Goal: Transaction & Acquisition: Purchase product/service

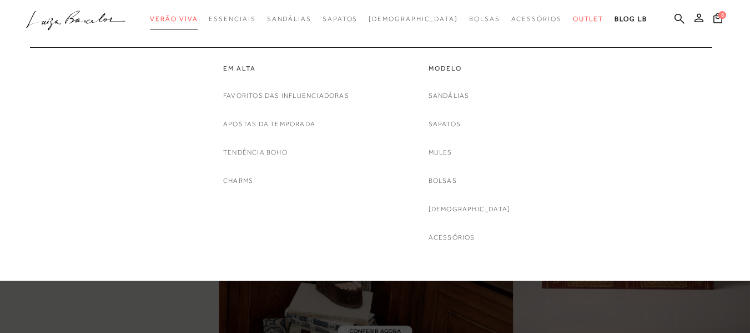
click at [195, 17] on span "Verão Viva" at bounding box center [174, 19] width 48 height 8
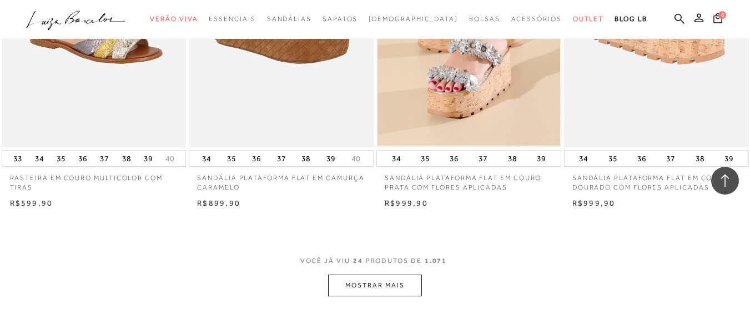
scroll to position [1961, 0]
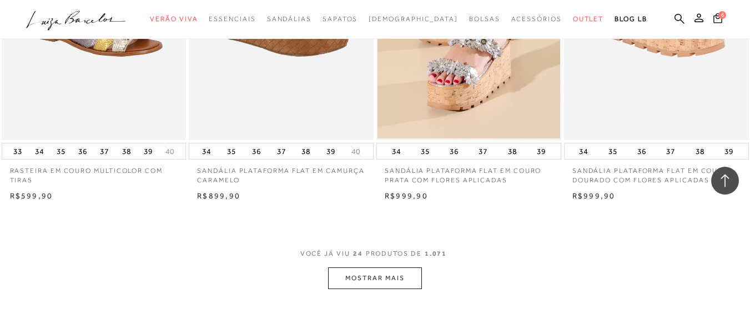
click at [384, 277] on button "MOSTRAR MAIS" at bounding box center [374, 278] width 93 height 22
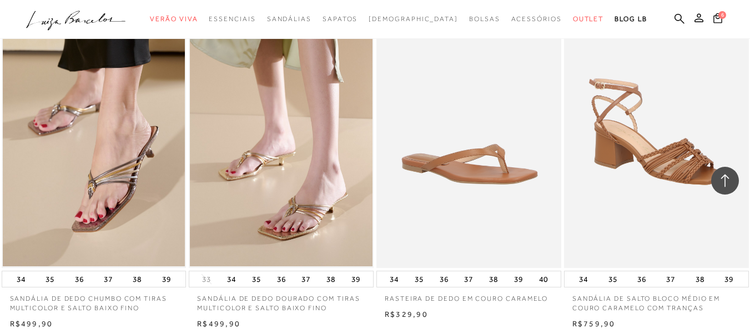
scroll to position [3982, 0]
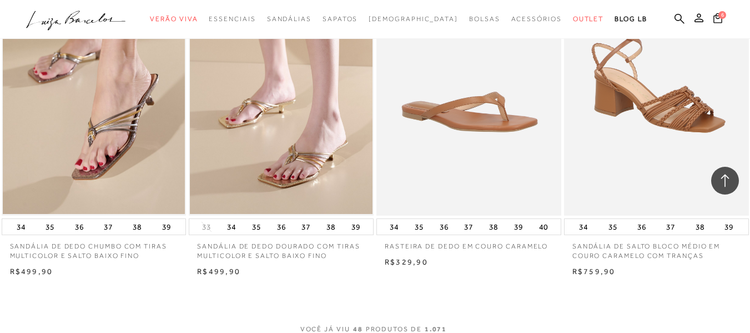
click at [280, 248] on p "SANDÁLIA DE DEDO DOURADO COM TIRAS MULTICOLOR E SALTO BAIXO FINO" at bounding box center [281, 248] width 185 height 26
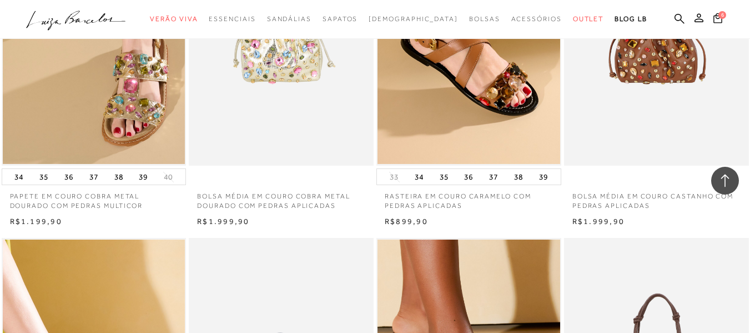
scroll to position [903, 0]
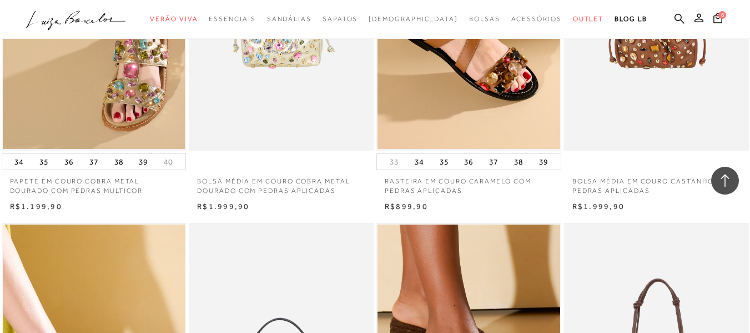
click at [347, 208] on div "R$1.999,90" at bounding box center [281, 206] width 185 height 11
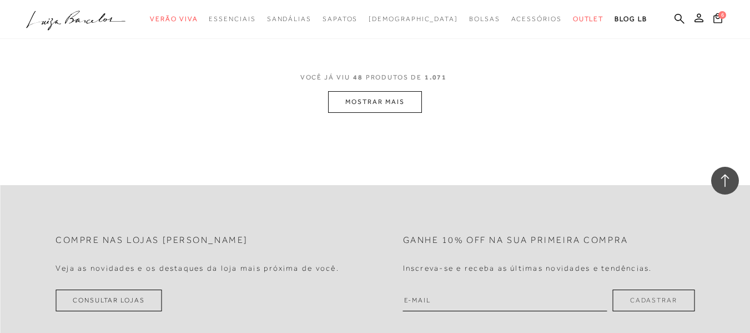
scroll to position [4278, 0]
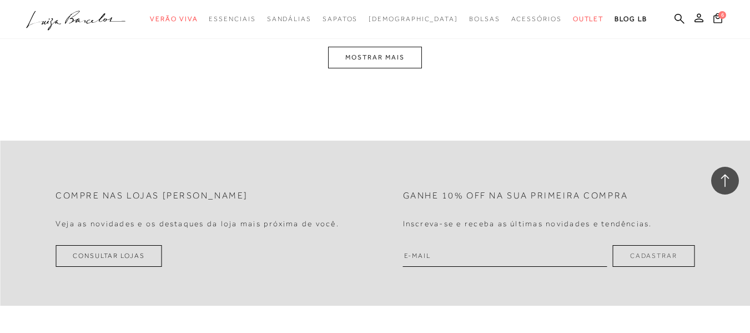
click at [357, 58] on button "MOSTRAR MAIS" at bounding box center [374, 58] width 93 height 22
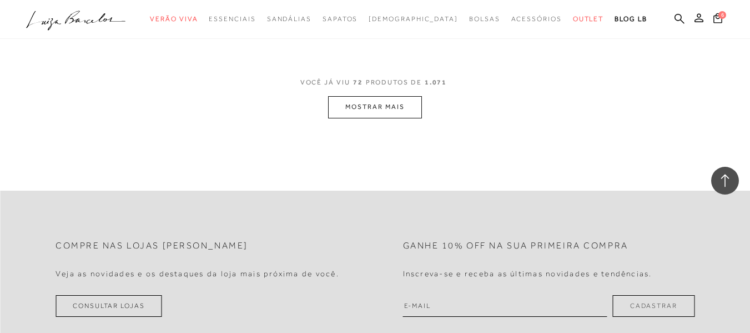
scroll to position [6355, 0]
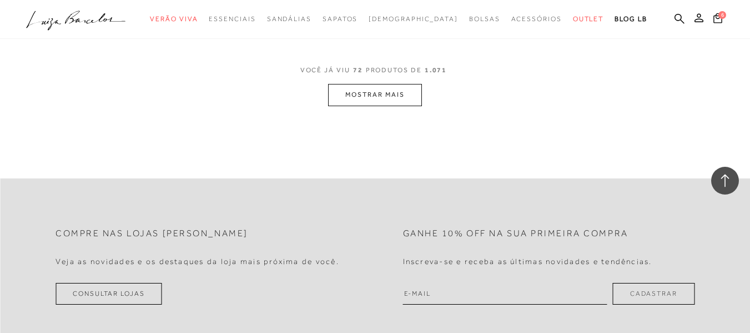
click at [370, 90] on button "MOSTRAR MAIS" at bounding box center [374, 95] width 93 height 22
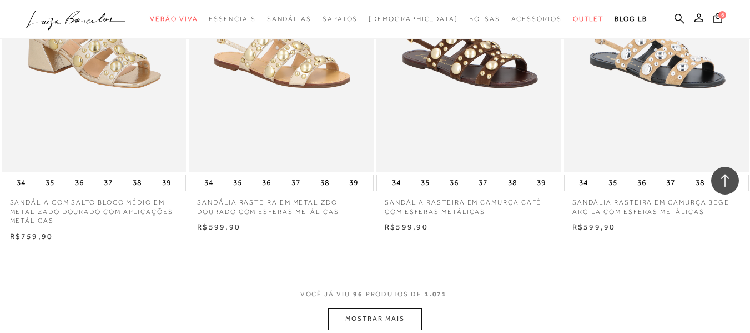
scroll to position [8317, 0]
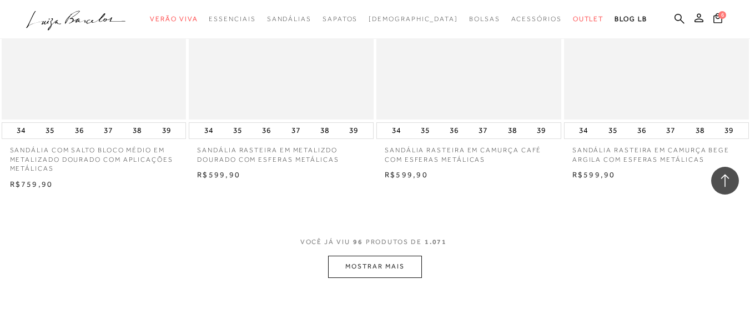
click at [377, 255] on button "MOSTRAR MAIS" at bounding box center [374, 266] width 93 height 22
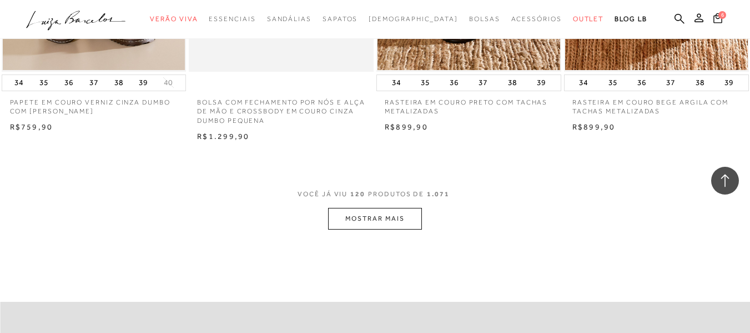
scroll to position [10522, 0]
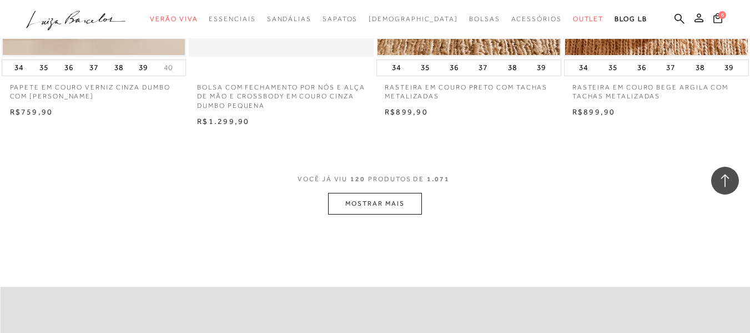
click at [379, 193] on button "MOSTRAR MAIS" at bounding box center [374, 204] width 93 height 22
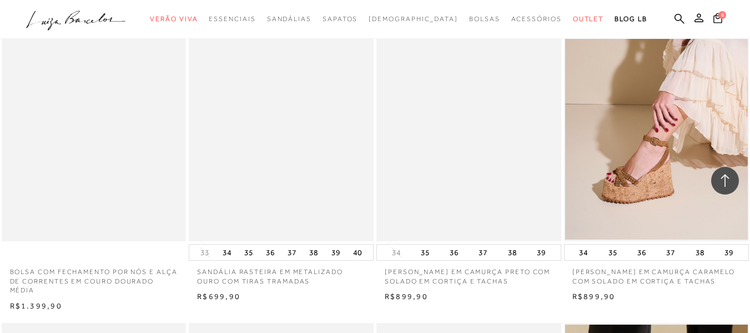
scroll to position [11077, 0]
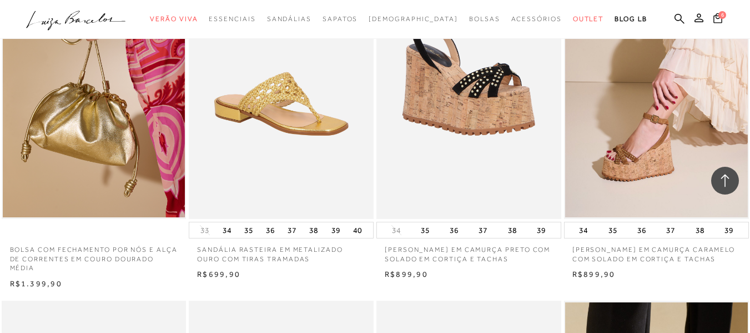
click at [270, 238] on p "SANDÁLIA RASTEIRA EM METALIZADO OURO COM TIRAS TRAMADAS" at bounding box center [281, 251] width 185 height 26
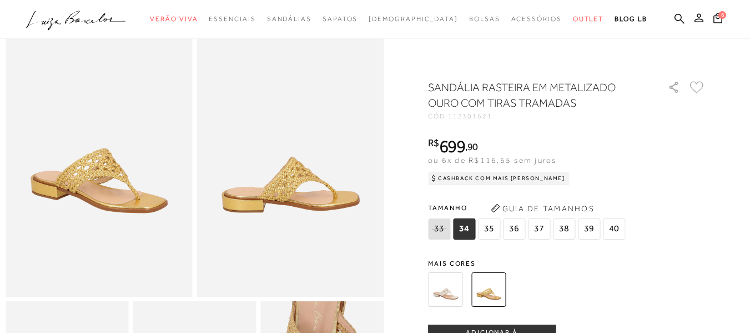
scroll to position [59, 0]
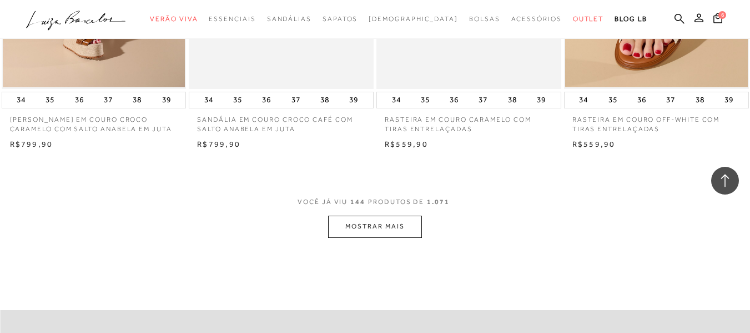
scroll to position [12647, 0]
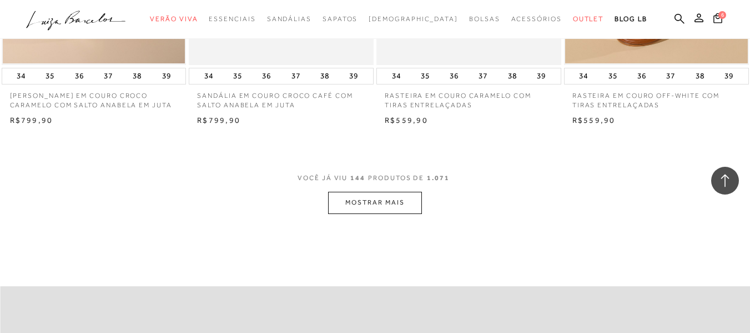
click at [366, 192] on button "MOSTRAR MAIS" at bounding box center [374, 203] width 93 height 22
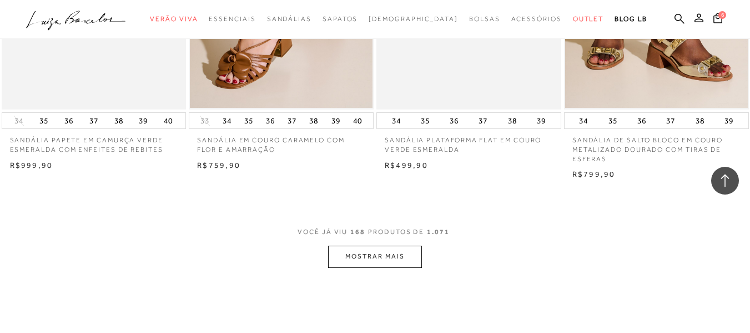
scroll to position [14771, 0]
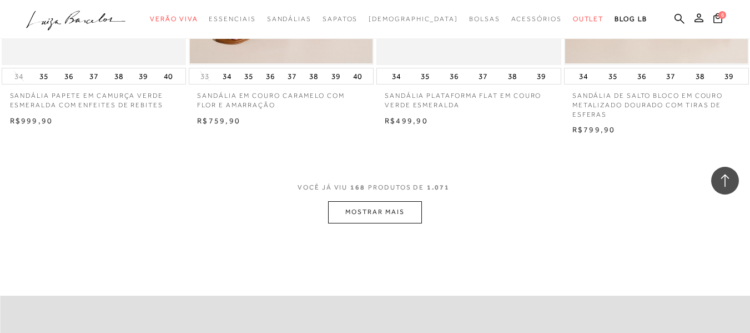
click at [361, 201] on button "MOSTRAR MAIS" at bounding box center [374, 212] width 93 height 22
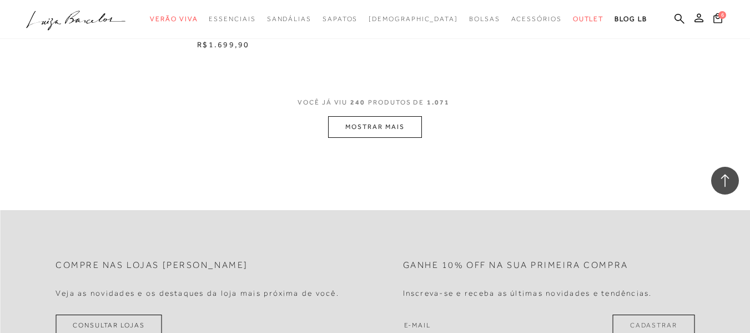
click at [367, 116] on button "MOSTRAR MAIS" at bounding box center [374, 127] width 93 height 22
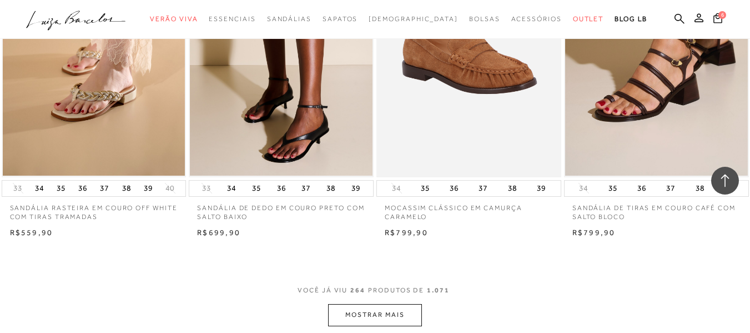
scroll to position [23150, 0]
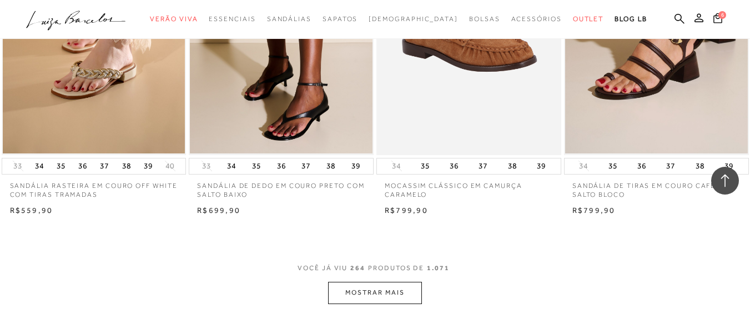
click at [380, 281] on button "MOSTRAR MAIS" at bounding box center [374, 292] width 93 height 22
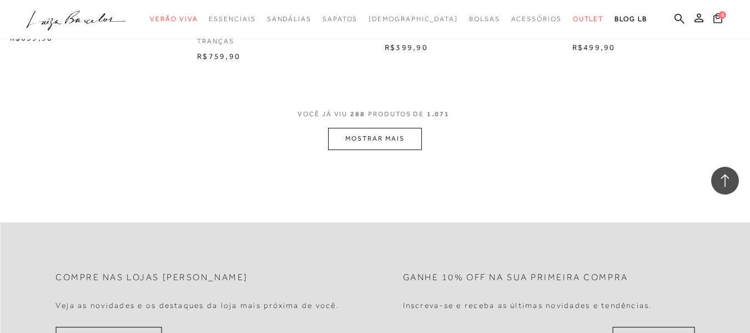
scroll to position [25452, 0]
